Goal: Ask a question: Seek information or help from site administrators or community

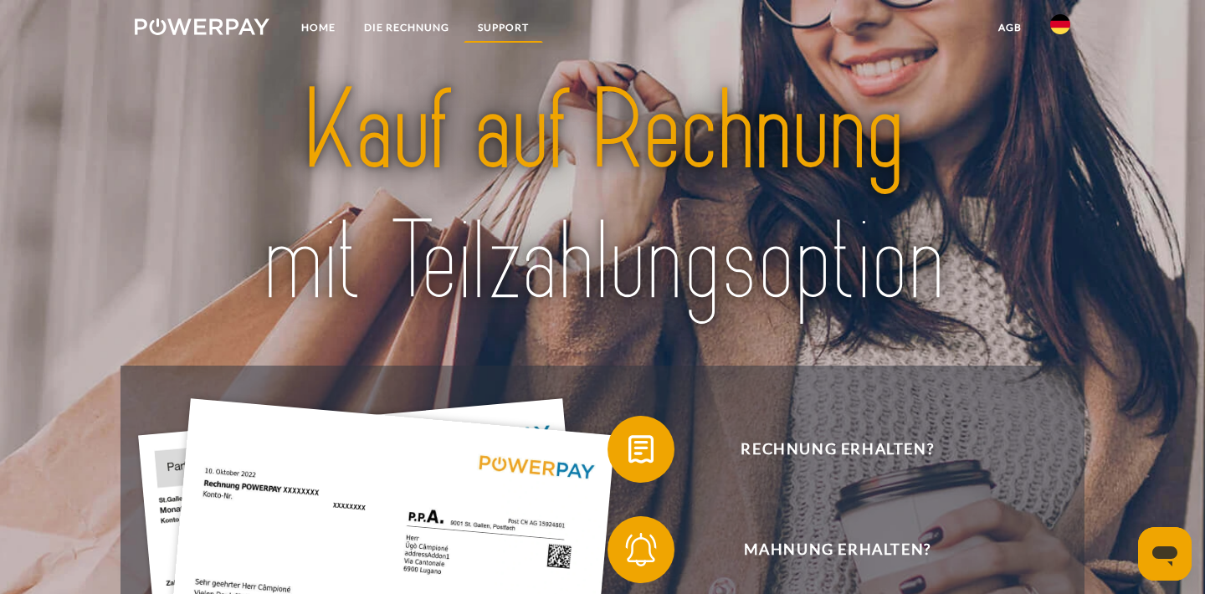
click at [503, 25] on link "SUPPORT" at bounding box center [504, 28] width 80 height 30
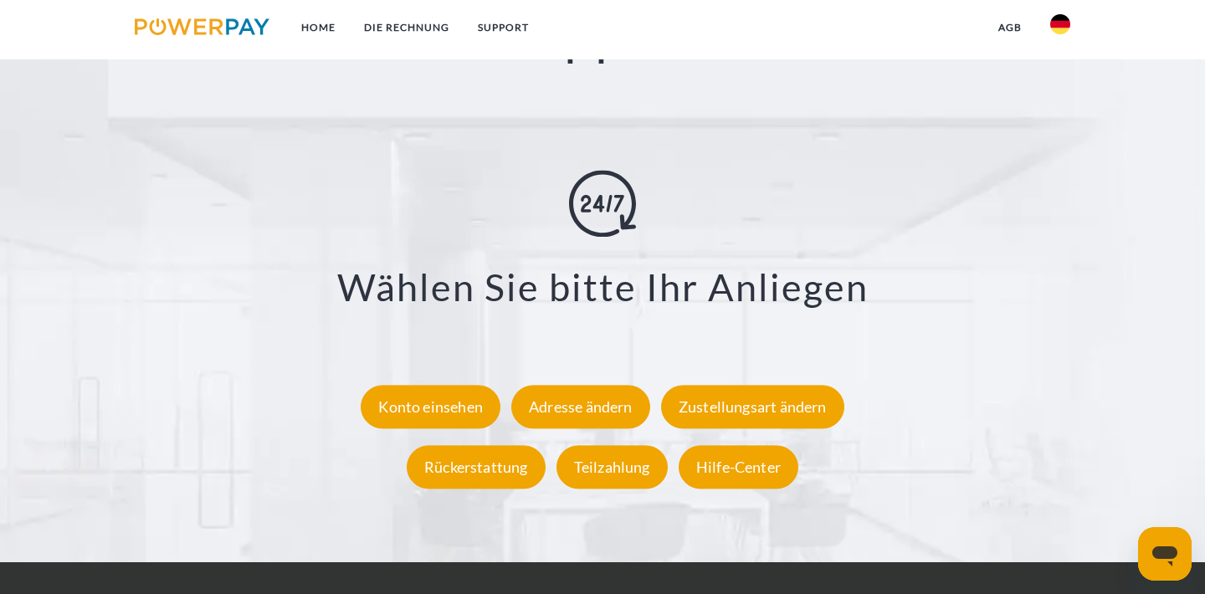
scroll to position [2908, 0]
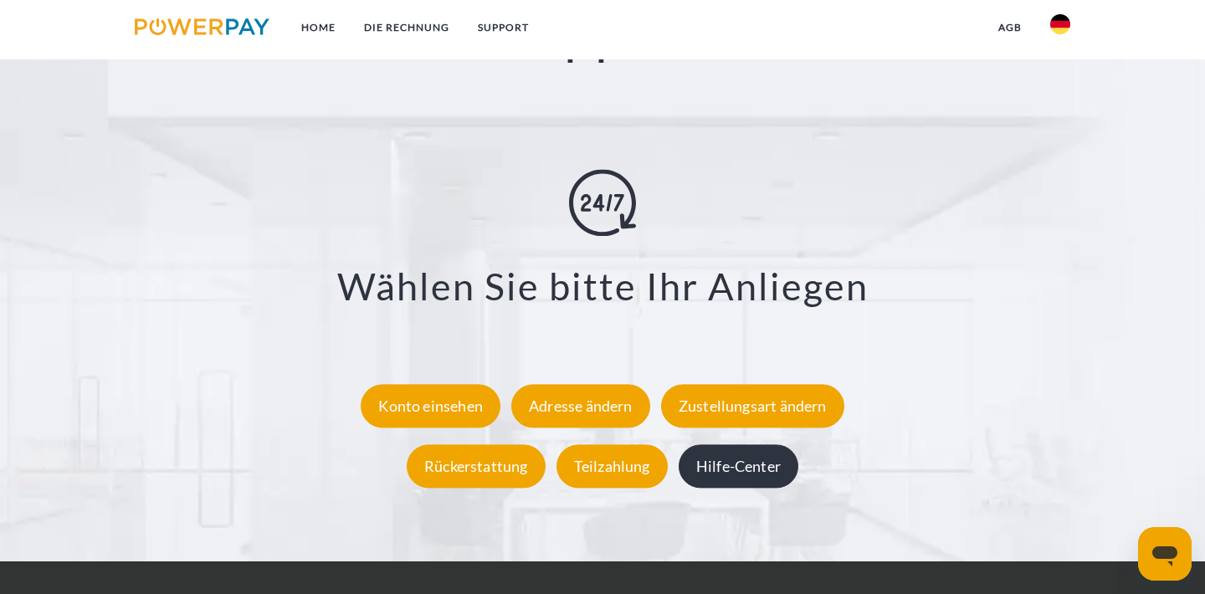
click at [734, 467] on div "Hilfe-Center" at bounding box center [739, 467] width 120 height 44
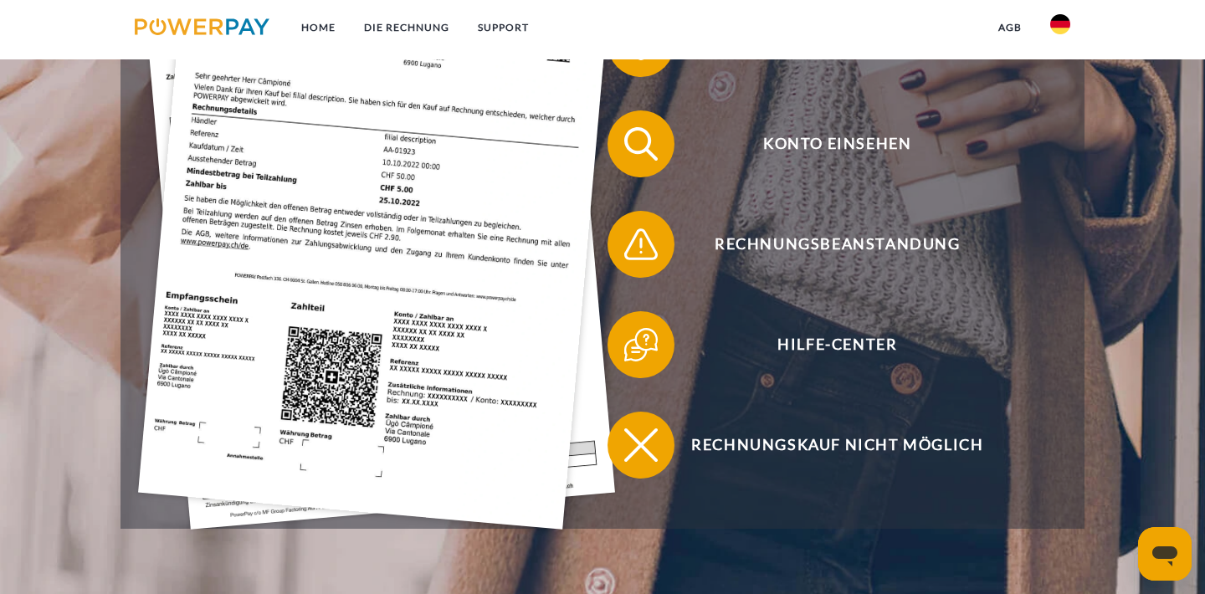
scroll to position [505, 0]
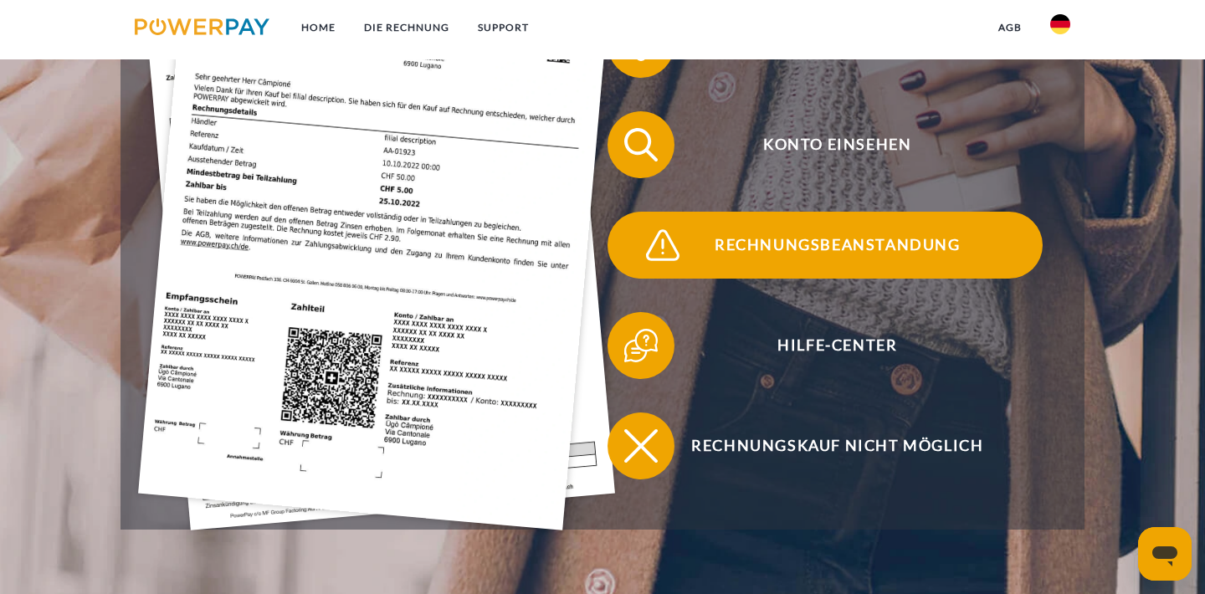
click at [827, 242] on span "Rechnungsbeanstandung" at bounding box center [838, 245] width 410 height 67
